Goal: Navigation & Orientation: Go to known website

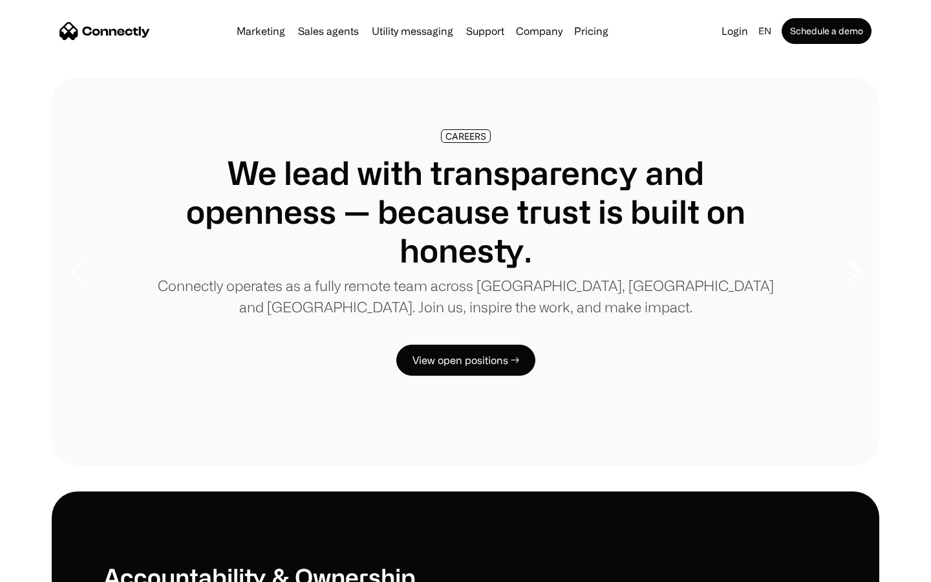
scroll to position [3947, 0]
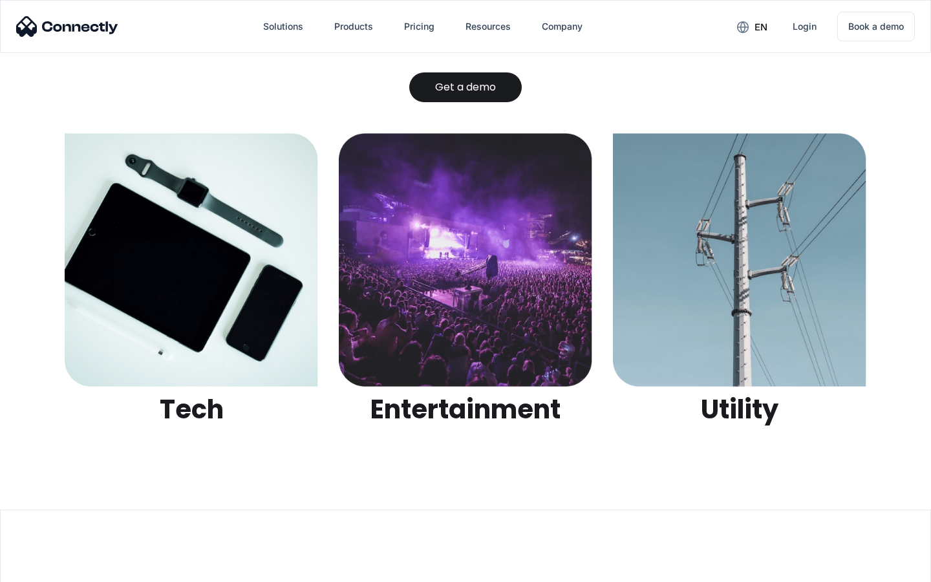
scroll to position [4078, 0]
